Goal: Task Accomplishment & Management: Use online tool/utility

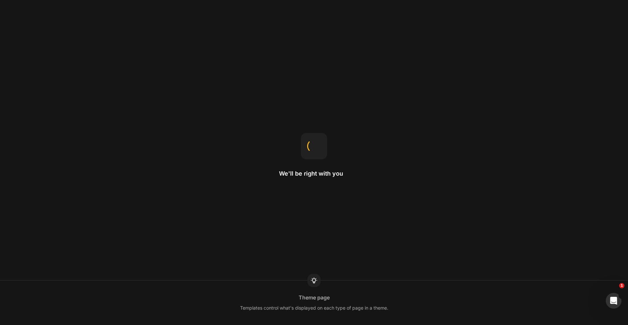
click at [218, 142] on div "We'll be right with you Theme page Templates control what's displayed on each t…" at bounding box center [314, 162] width 628 height 325
drag, startPoint x: 254, startPoint y: 80, endPoint x: 207, endPoint y: 72, distance: 47.2
click at [253, 79] on div "We'll be right with you Element width Width 100% means the element will fit the…" at bounding box center [314, 162] width 628 height 325
click at [326, 179] on div "We'll be right with you" at bounding box center [314, 162] width 70 height 59
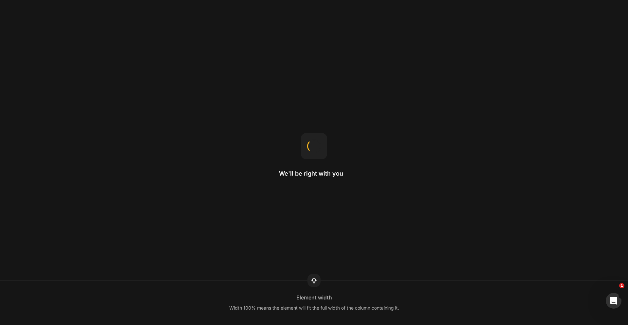
click at [326, 179] on div "We'll be right with you" at bounding box center [314, 162] width 70 height 59
click at [327, 178] on div "We'll be right with you" at bounding box center [314, 162] width 70 height 59
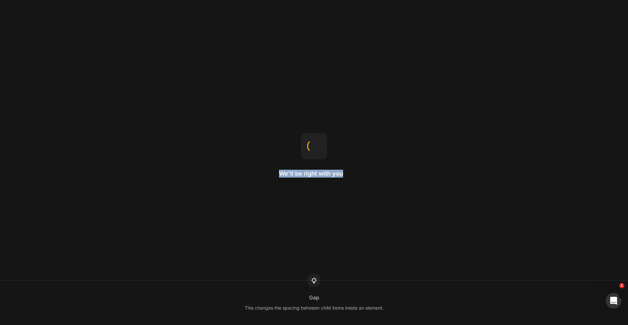
click at [327, 178] on div "We'll be right with you" at bounding box center [314, 162] width 70 height 59
click at [357, 177] on div "We'll be right with you Row Rows are often used to structure columns, keeping t…" at bounding box center [314, 162] width 628 height 325
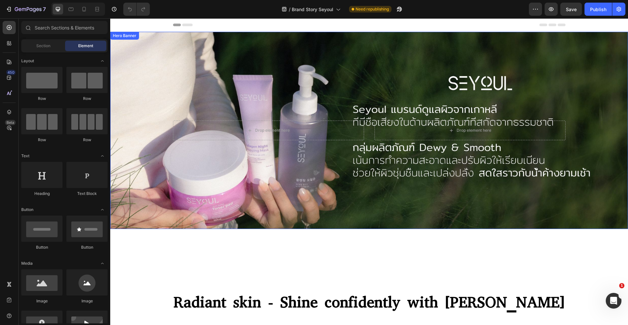
click at [338, 220] on div "Background Image" at bounding box center [369, 130] width 518 height 197
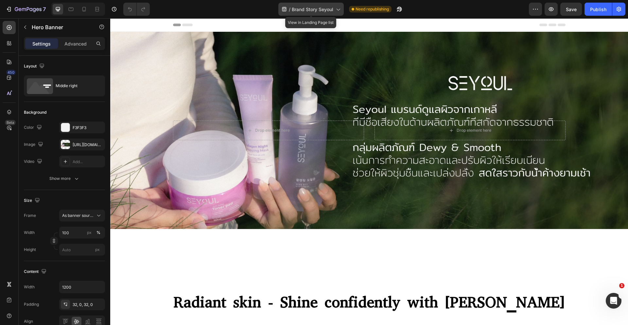
click at [336, 13] on div "/ Brand Story Seyoul" at bounding box center [310, 9] width 65 height 13
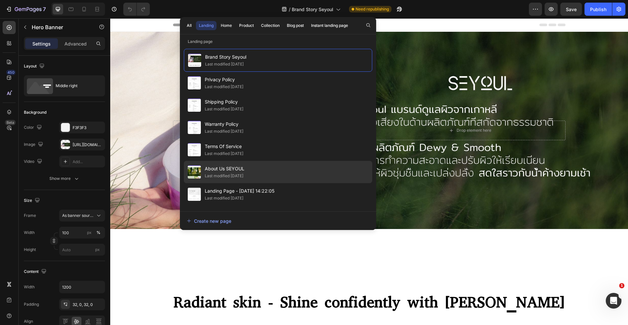
click at [254, 171] on div "About Us SEYOUL Last modified 3 days ago" at bounding box center [278, 172] width 188 height 22
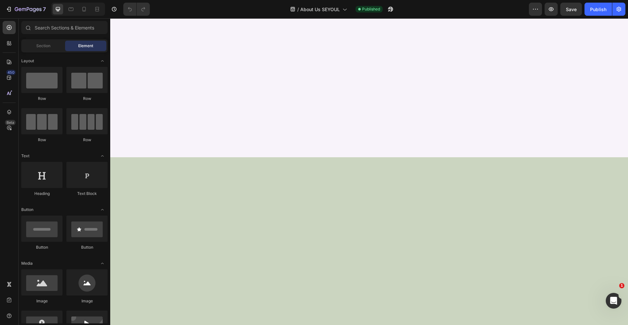
scroll to position [531, 0]
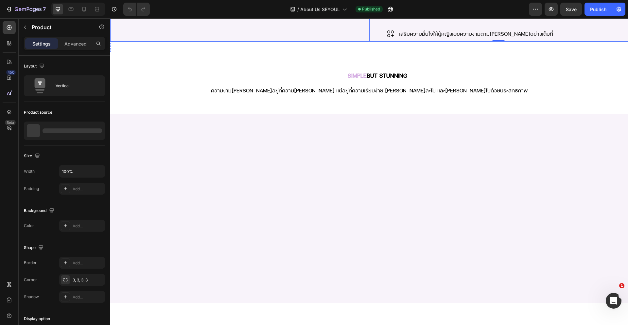
scroll to position [522, 0]
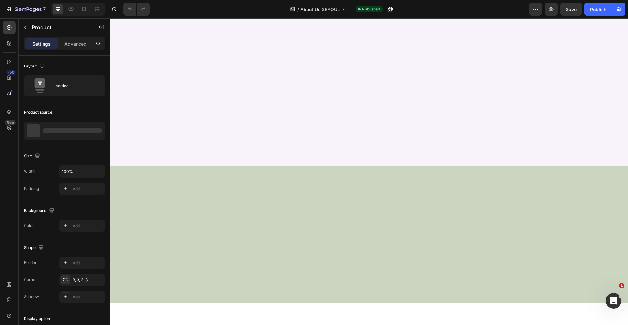
click at [51, 128] on div at bounding box center [64, 130] width 81 height 18
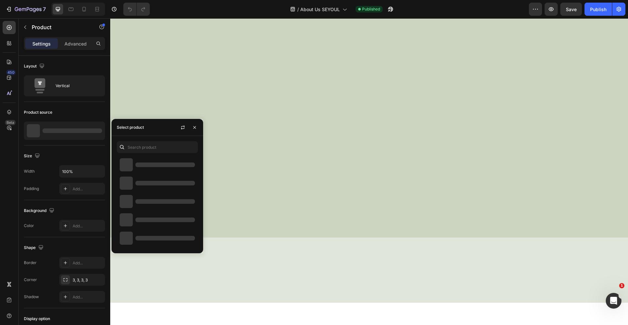
scroll to position [715, 0]
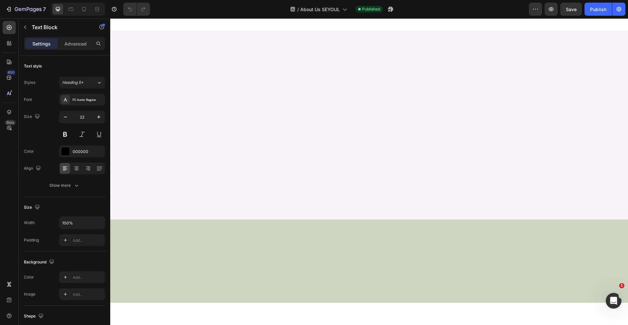
scroll to position [468, 0]
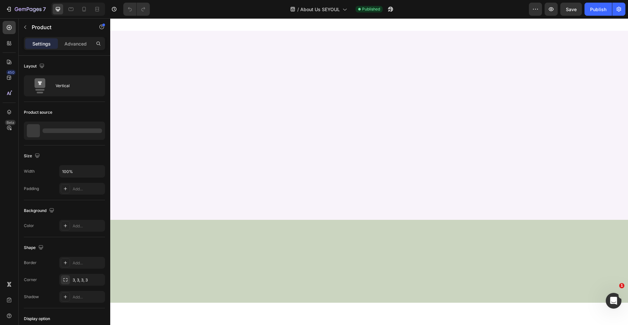
click at [26, 26] on icon "button" at bounding box center [25, 27] width 5 height 5
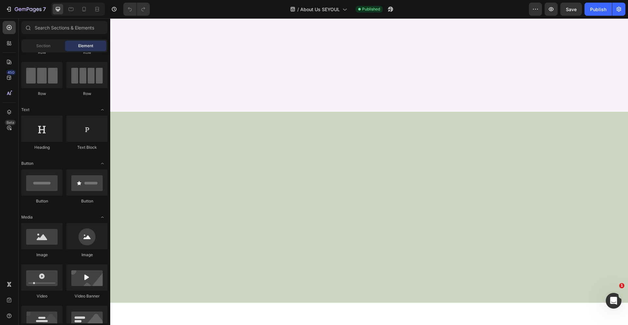
scroll to position [546, 0]
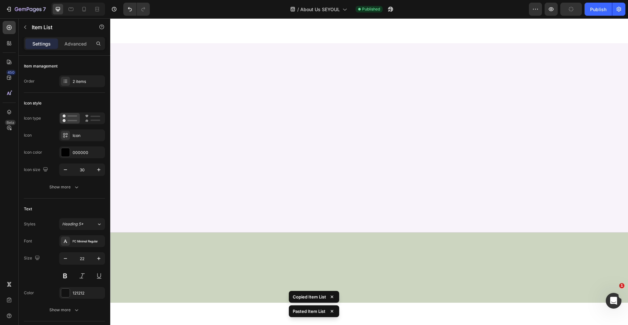
scroll to position [506, 0]
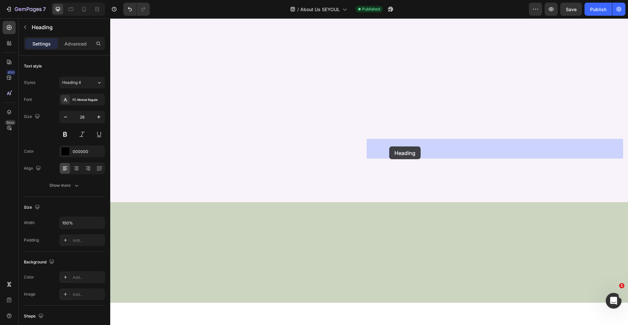
drag, startPoint x: 390, startPoint y: 154, endPoint x: 389, endPoint y: 146, distance: 7.9
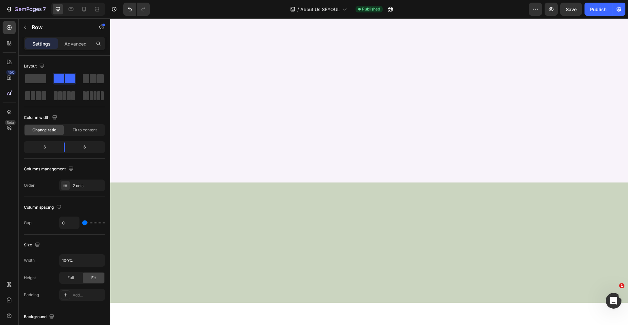
click at [80, 11] on div at bounding box center [84, 9] width 10 height 10
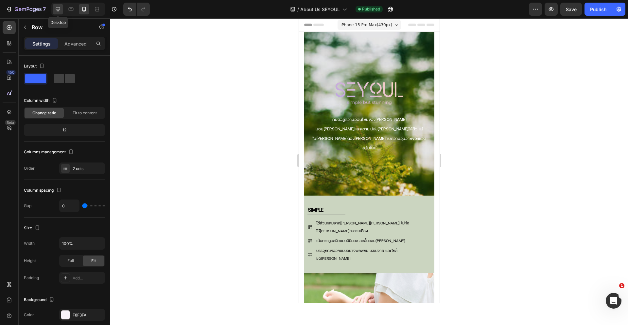
click at [56, 8] on icon at bounding box center [58, 9] width 7 height 7
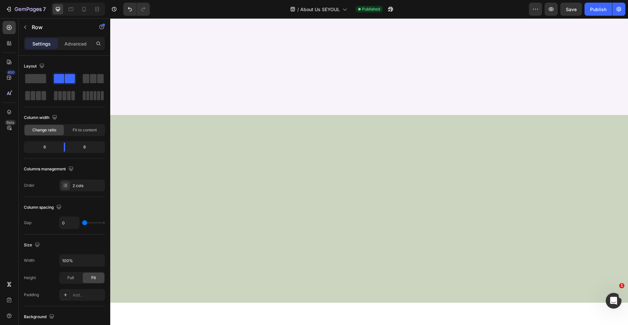
scroll to position [421, 0]
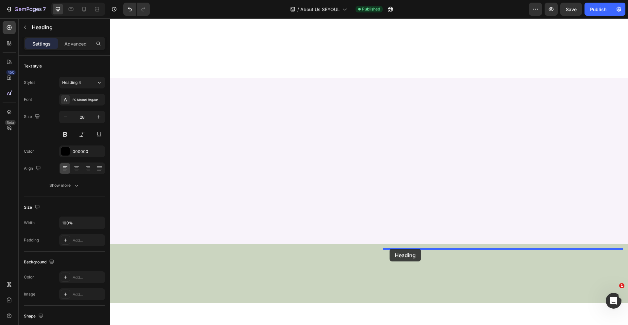
drag, startPoint x: 390, startPoint y: 228, endPoint x: 390, endPoint y: 248, distance: 20.3
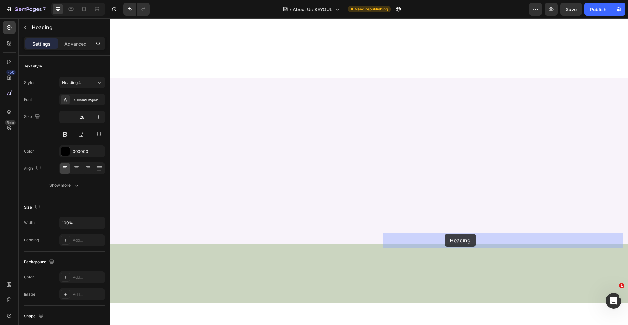
drag, startPoint x: 390, startPoint y: 228, endPoint x: 443, endPoint y: 235, distance: 54.1
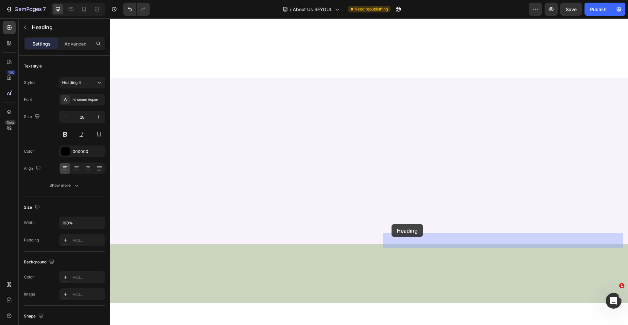
drag, startPoint x: 388, startPoint y: 227, endPoint x: 392, endPoint y: 224, distance: 5.1
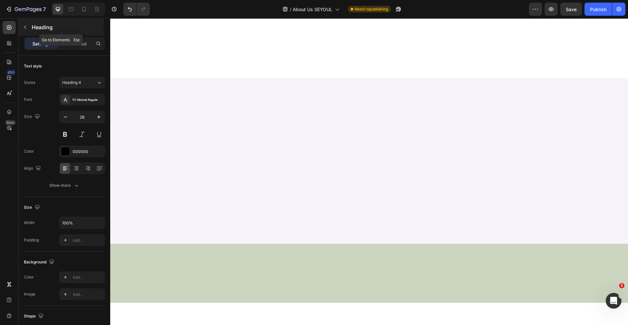
click at [30, 29] on div "Heading" at bounding box center [61, 27] width 85 height 17
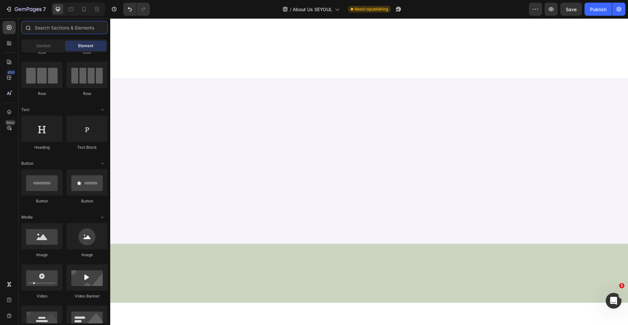
click at [56, 31] on input "text" at bounding box center [64, 27] width 86 height 13
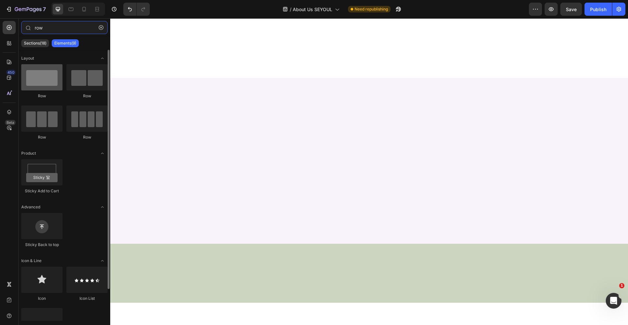
type input "row"
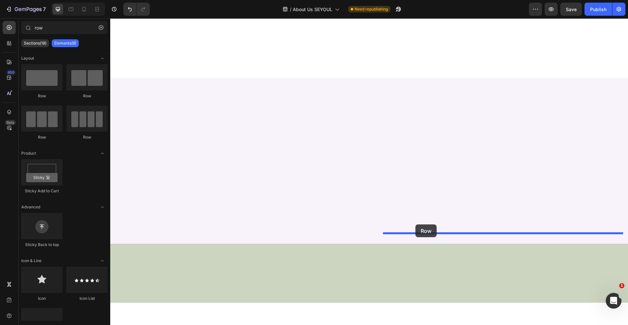
drag, startPoint x: 154, startPoint y: 100, endPoint x: 416, endPoint y: 224, distance: 289.2
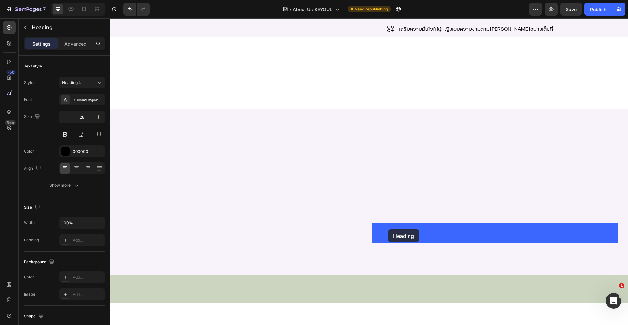
drag, startPoint x: 389, startPoint y: 242, endPoint x: 388, endPoint y: 229, distance: 12.8
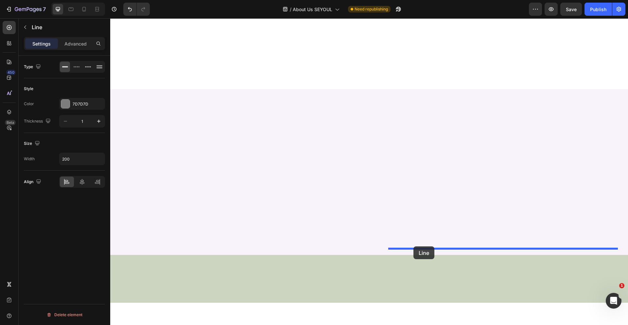
drag, startPoint x: 388, startPoint y: 250, endPoint x: 414, endPoint y: 246, distance: 25.5
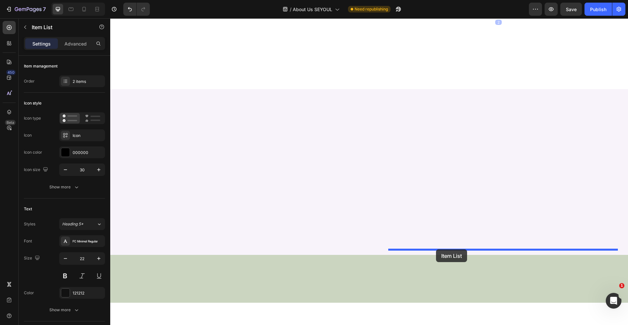
drag, startPoint x: 378, startPoint y: 252, endPoint x: 436, endPoint y: 249, distance: 58.6
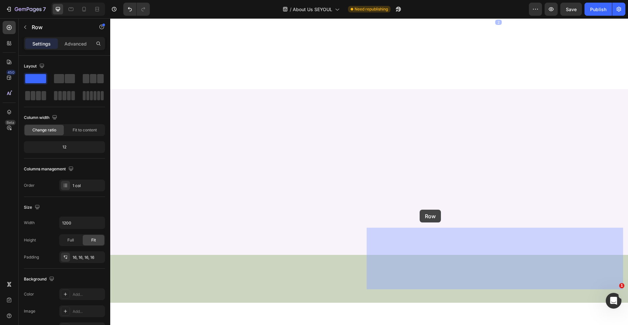
drag, startPoint x: 372, startPoint y: 221, endPoint x: 420, endPoint y: 209, distance: 49.1
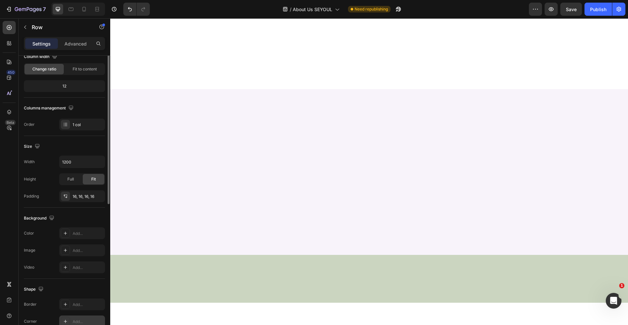
scroll to position [108, 0]
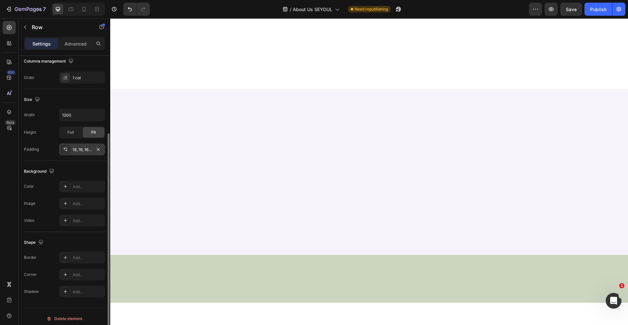
click at [78, 144] on div "16, 16, 16, 16" at bounding box center [82, 149] width 46 height 12
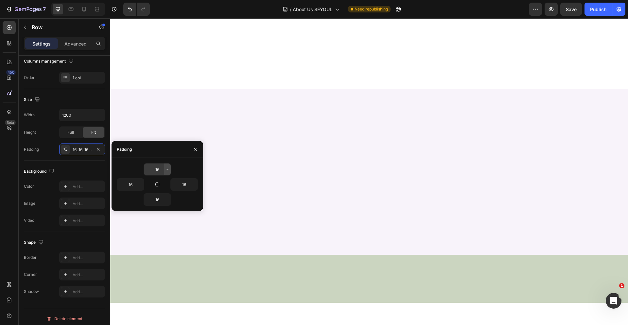
click at [166, 169] on icon "button" at bounding box center [167, 169] width 5 height 5
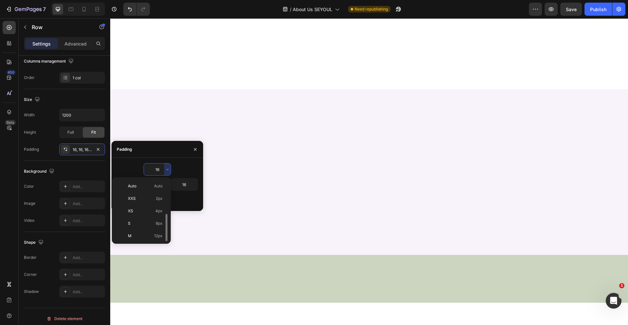
scroll to position [24, 0]
drag, startPoint x: 26, startPoint y: 218, endPoint x: 136, endPoint y: 236, distance: 111.7
click at [136, 236] on p "XL 24px" at bounding box center [145, 237] width 35 height 6
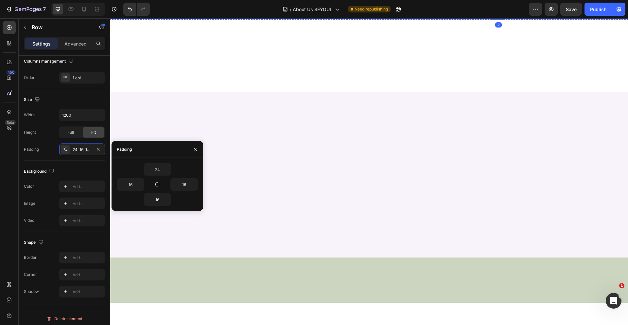
type input "16"
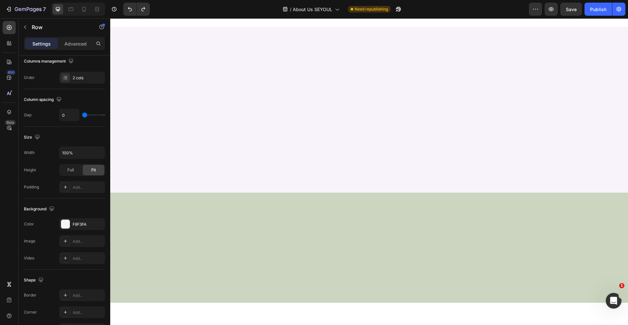
scroll to position [461, 0]
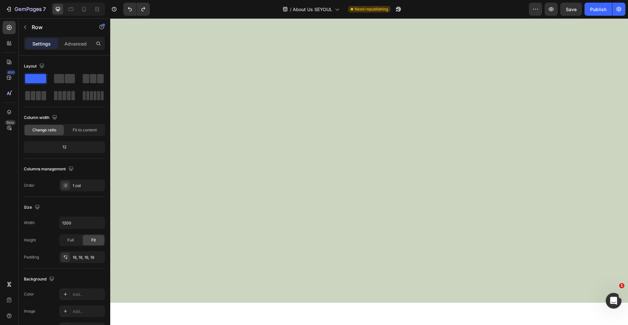
scroll to position [811, 0]
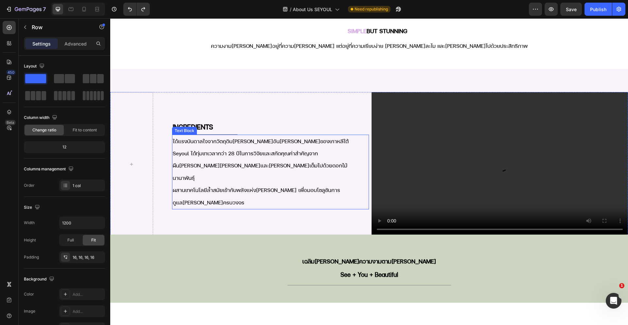
click at [222, 163] on p "ได้แรงบันดาลใจจากวัตถุดิบ[PERSON_NAME]อัน[PERSON_NAME]ของเกาหลีใต้ Seyoul ได้ทุ…" at bounding box center [263, 159] width 180 height 49
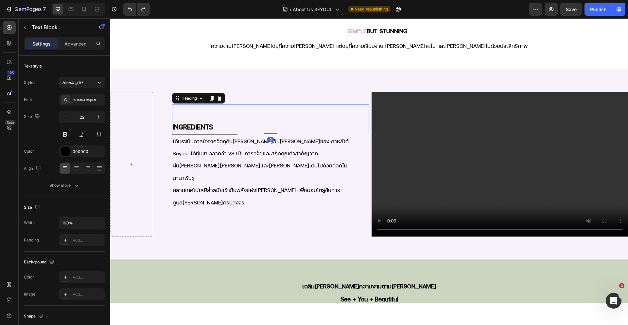
click at [266, 132] on h2 "INGREDIENTS" at bounding box center [262, 126] width 181 height 15
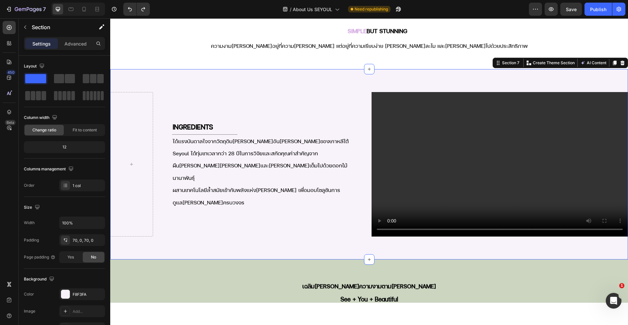
click at [284, 246] on div "INGREDIENTS Heading Title Line ได้แรงบันดาลใจจากวัตถุดิบ[PERSON_NAME]อัน[PERSON…" at bounding box center [369, 164] width 518 height 190
click at [570, 9] on span "Save" at bounding box center [571, 10] width 11 height 6
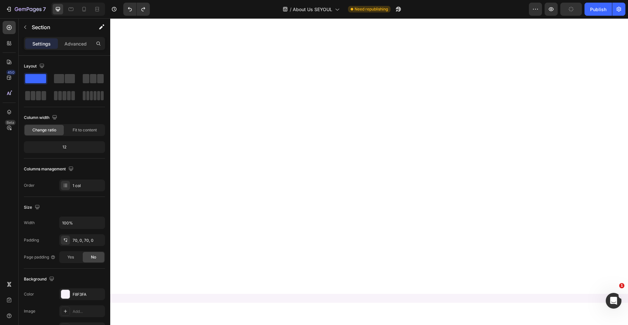
scroll to position [471, 0]
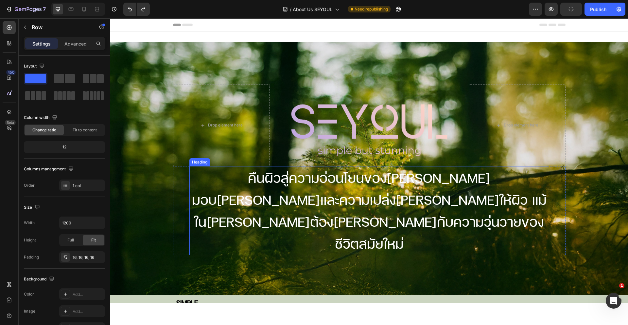
scroll to position [282, 0]
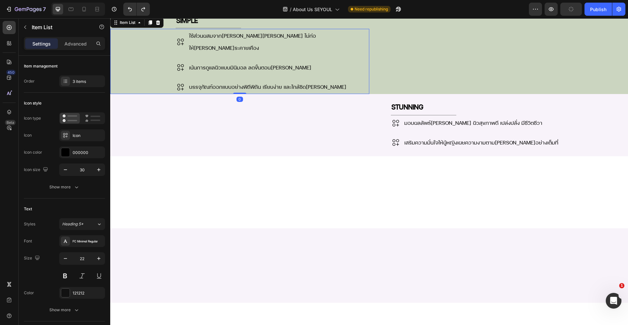
click at [179, 126] on icon at bounding box center [181, 131] width 10 height 10
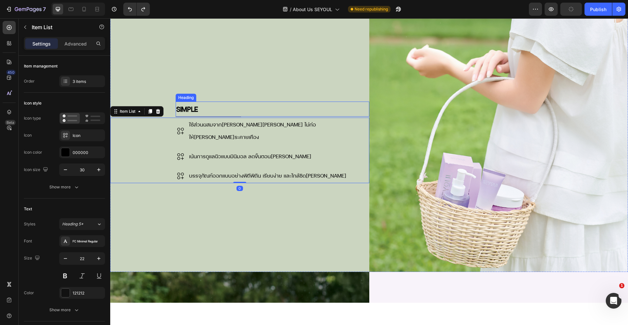
click at [187, 112] on strong "SIMPLE" at bounding box center [187, 108] width 22 height 9
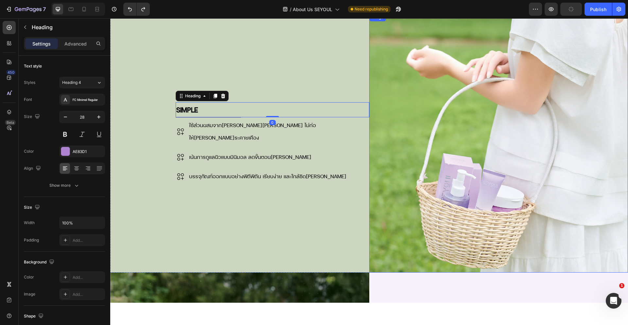
scroll to position [0, 0]
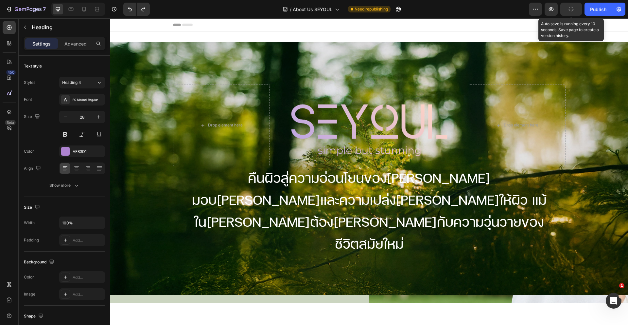
click at [574, 10] on icon "button" at bounding box center [571, 9] width 7 height 7
drag, startPoint x: 574, startPoint y: 10, endPoint x: 429, endPoint y: 14, distance: 145.0
click at [574, 10] on icon "button" at bounding box center [571, 9] width 6 height 6
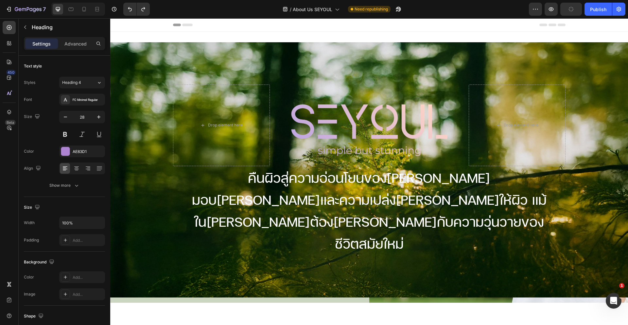
click at [77, 10] on div at bounding box center [78, 9] width 54 height 13
click at [82, 10] on icon at bounding box center [84, 9] width 7 height 7
type input "22"
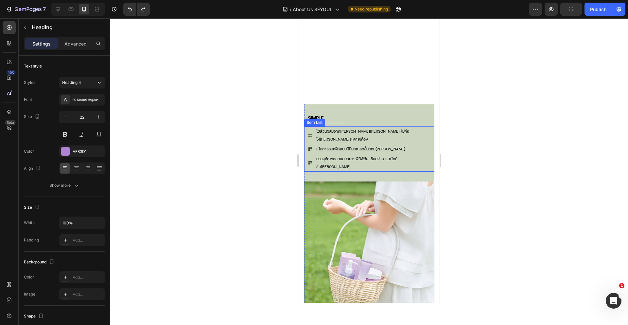
scroll to position [244, 0]
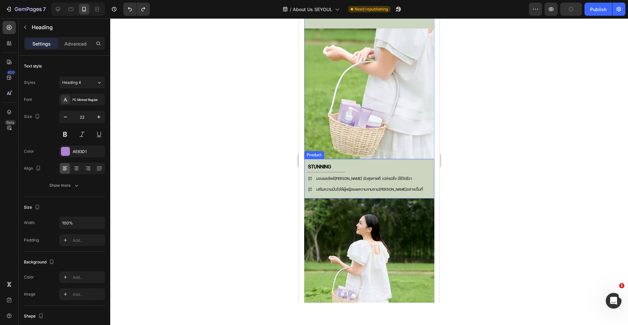
click at [360, 159] on div "STUNNING Heading Title Line มอบผลลัพธ์[PERSON_NAME] ผิวสุขภาพดี เปล่งปลั่ง มีชี…" at bounding box center [369, 179] width 130 height 40
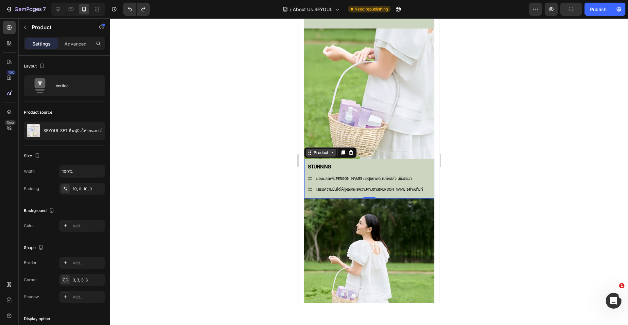
click at [316, 150] on div "Product" at bounding box center [320, 153] width 17 height 6
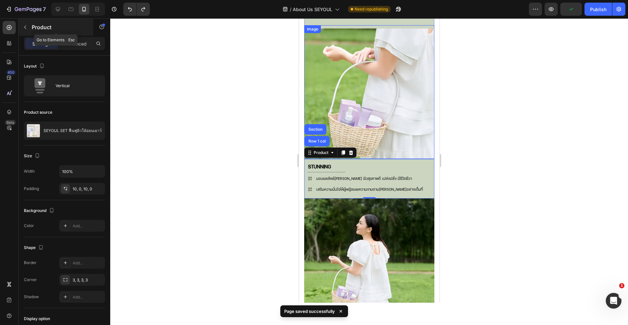
click at [25, 27] on icon "button" at bounding box center [25, 27] width 5 height 5
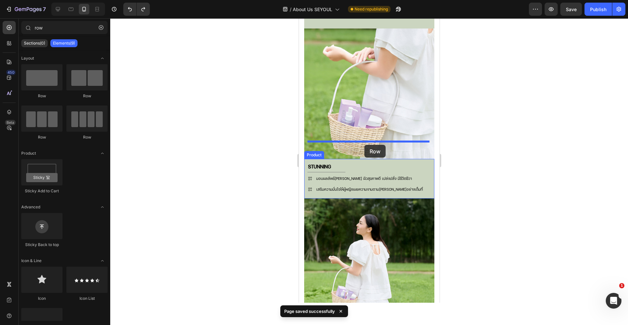
drag, startPoint x: 340, startPoint y: 102, endPoint x: 364, endPoint y: 145, distance: 49.1
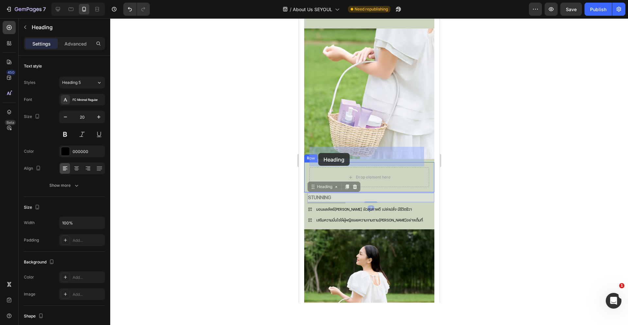
drag, startPoint x: 314, startPoint y: 169, endPoint x: 318, endPoint y: 151, distance: 18.2
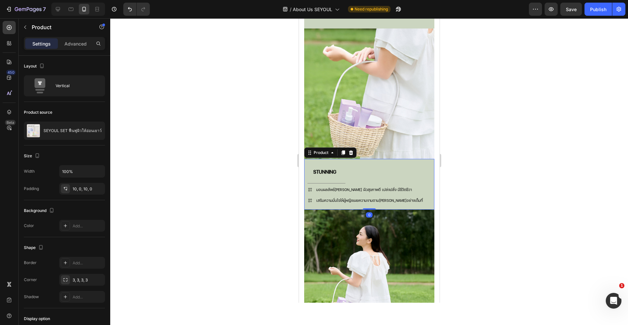
click at [333, 162] on div "STUNNING Heading Row Title Line มอบผลลัพธ์[PERSON_NAME] ผิวสุขภาพดี เปล่งปลั่ง …" at bounding box center [369, 184] width 130 height 44
click at [326, 183] on div "Title Line" at bounding box center [369, 183] width 130 height 0
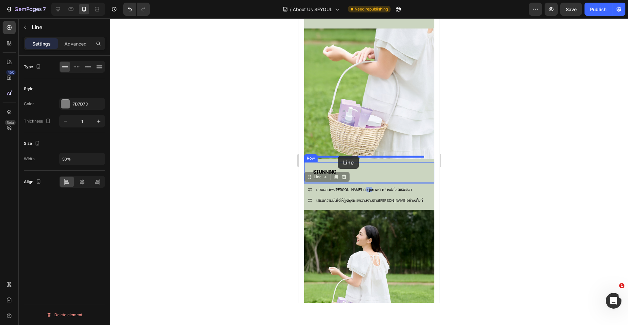
drag, startPoint x: 309, startPoint y: 157, endPoint x: 338, endPoint y: 156, distance: 28.5
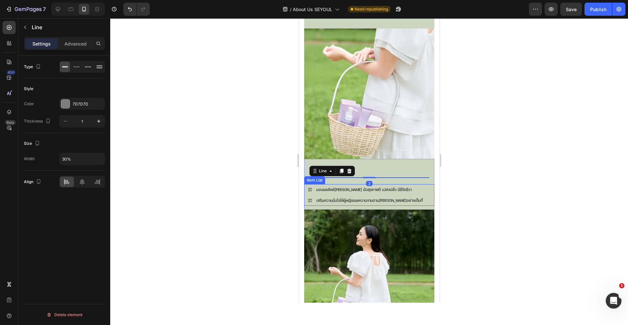
click at [321, 185] on p "มอบผลลัพธ์[PERSON_NAME] ผิวสุขภาพดี เปล่งปลั่ง มีชีวิตชีวา" at bounding box center [369, 189] width 107 height 9
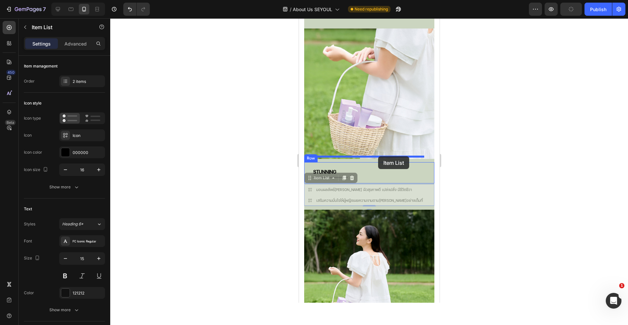
drag, startPoint x: 310, startPoint y: 158, endPoint x: 378, endPoint y: 156, distance: 67.8
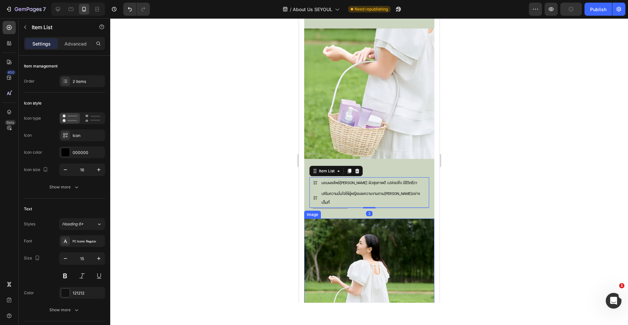
click at [260, 189] on div at bounding box center [369, 171] width 518 height 306
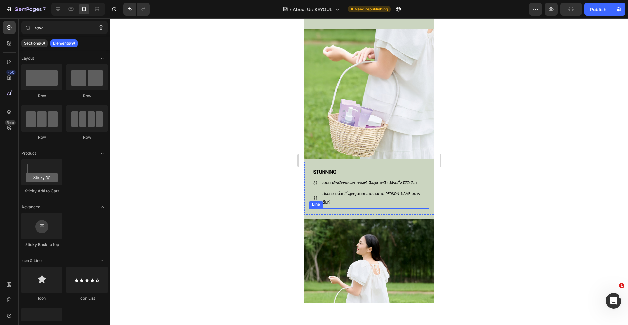
click at [324, 178] on div "STUNNING Heading มอบผลลัพธ์[PERSON_NAME] ผิวสุขภาพดี เปล่งปลั่ง มีชีวิตชีวา เสร…" at bounding box center [369, 188] width 120 height 42
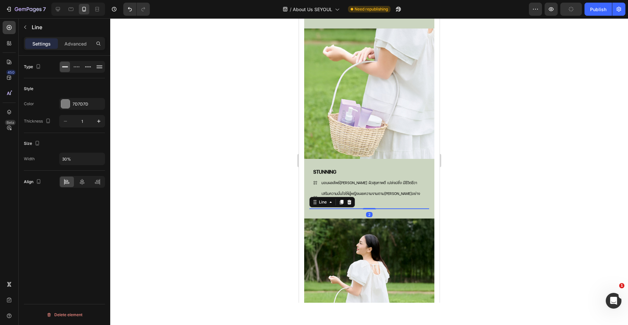
click at [320, 208] on div at bounding box center [329, 208] width 35 height 0
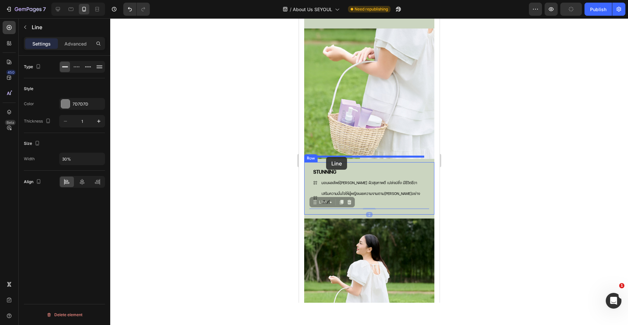
drag, startPoint x: 315, startPoint y: 173, endPoint x: 325, endPoint y: 157, distance: 19.1
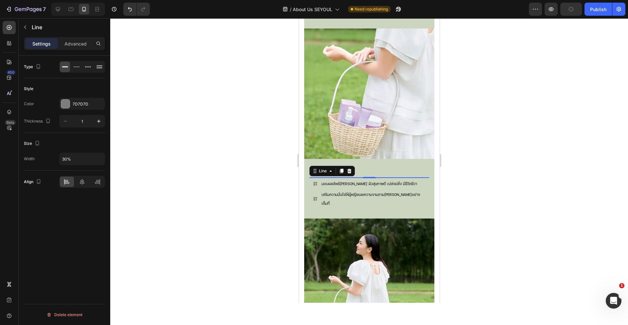
click at [249, 207] on div at bounding box center [369, 171] width 518 height 306
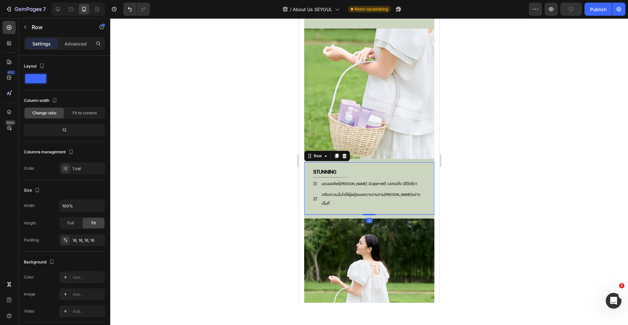
click at [325, 182] on div "STUNNING Heading Title Line มอบผลลัพธ์[PERSON_NAME] ผิวสุขภาพดี เปล่งปลั่ง มีชี…" at bounding box center [369, 188] width 130 height 52
click at [317, 187] on div "STUNNING Heading Title Line มอบผลลัพธ์[PERSON_NAME] ผิวสุขภาพดี เปล่งปลั่ง มีชี…" at bounding box center [369, 189] width 130 height 60
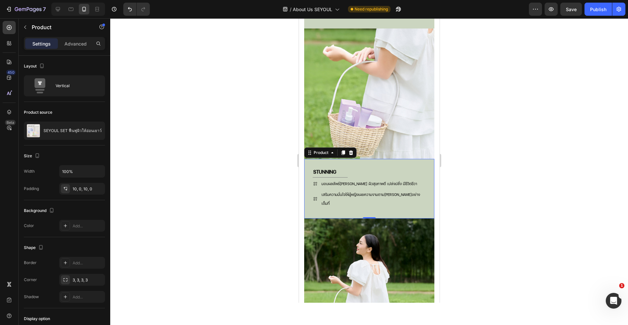
click at [349, 159] on div "STUNNING Heading Title Line มอบผลลัพธ์[PERSON_NAME] ผิวสุขภาพดี เปล่งปลั่ง มีชี…" at bounding box center [369, 189] width 130 height 60
click at [565, 12] on button "Save" at bounding box center [572, 9] width 22 height 13
click at [602, 13] on button "Publish" at bounding box center [598, 9] width 27 height 13
click at [325, 186] on div "STUNNING Heading Title Line มอบผลลัพธ์[PERSON_NAME] ผิวสุขภาพดี เปล่งปลั่ง มีชี…" at bounding box center [369, 189] width 130 height 60
click at [310, 162] on div "STUNNING Heading Title Line มอบผลลัพธ์[PERSON_NAME] ผิวสุขภาพดี เปล่งปลั่ง มีชี…" at bounding box center [369, 188] width 130 height 52
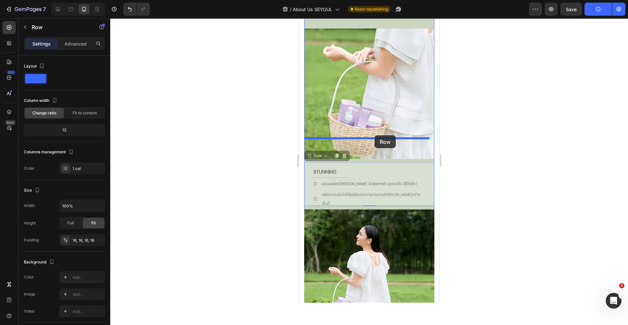
drag, startPoint x: 310, startPoint y: 135, endPoint x: 374, endPoint y: 135, distance: 64.5
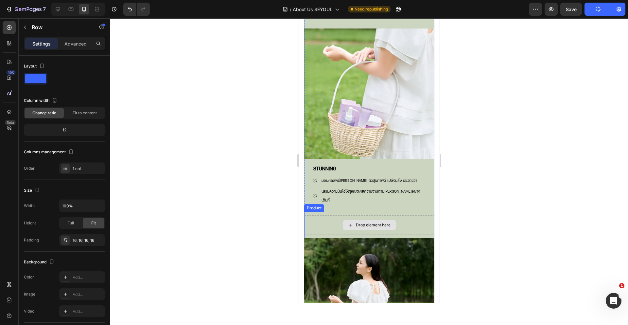
click at [326, 215] on div "Drop element here" at bounding box center [369, 225] width 130 height 20
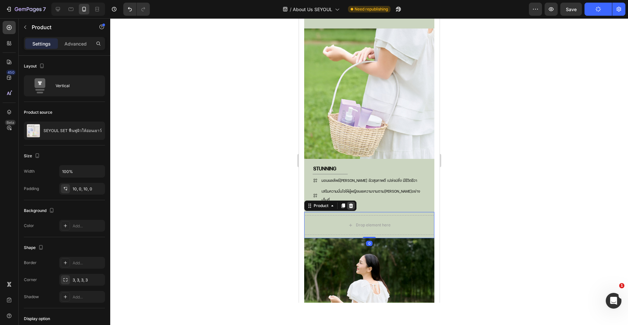
click at [353, 203] on icon at bounding box center [350, 205] width 5 height 5
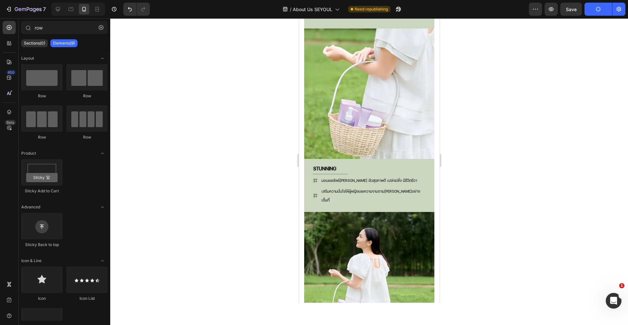
click at [512, 105] on div at bounding box center [369, 171] width 518 height 306
click at [569, 14] on button "Save" at bounding box center [572, 9] width 22 height 13
click at [602, 9] on button "Publish" at bounding box center [598, 9] width 27 height 13
click at [601, 9] on button "Publish" at bounding box center [598, 9] width 27 height 13
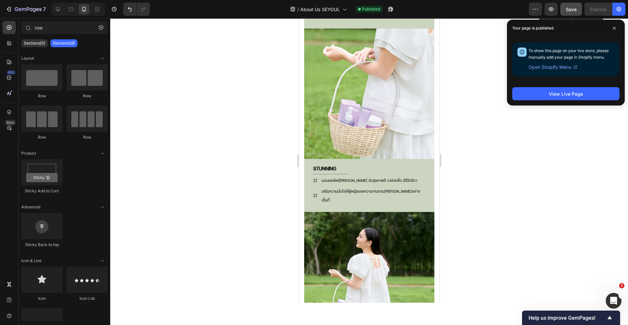
click at [564, 7] on button "Save" at bounding box center [572, 9] width 22 height 13
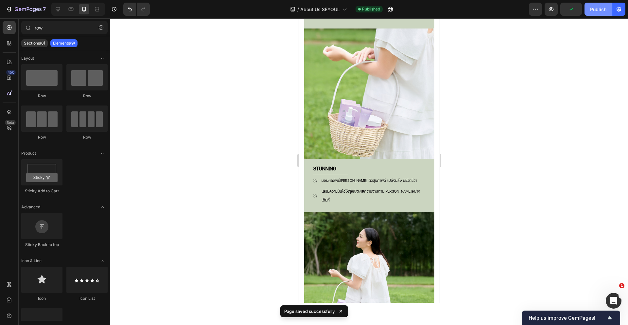
click at [594, 9] on div "Publish" at bounding box center [598, 9] width 16 height 7
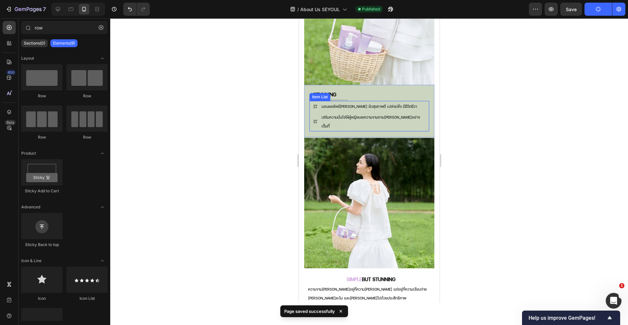
scroll to position [319, 0]
